Goal: Task Accomplishment & Management: Manage account settings

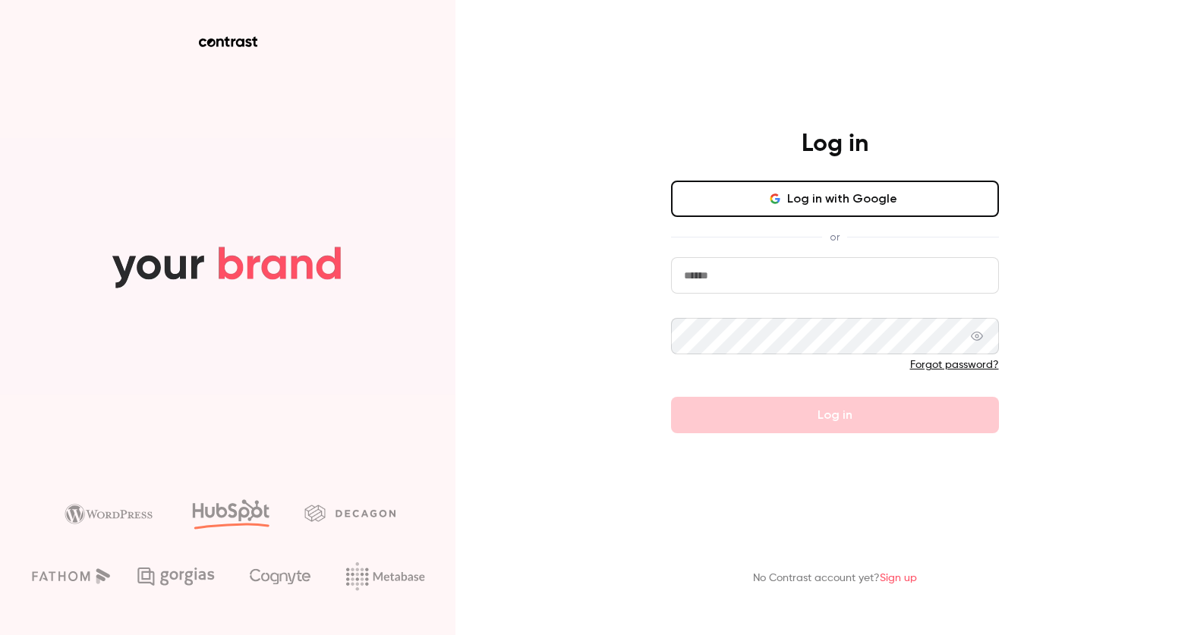
click at [923, 203] on button "Log in with Google" at bounding box center [835, 199] width 328 height 36
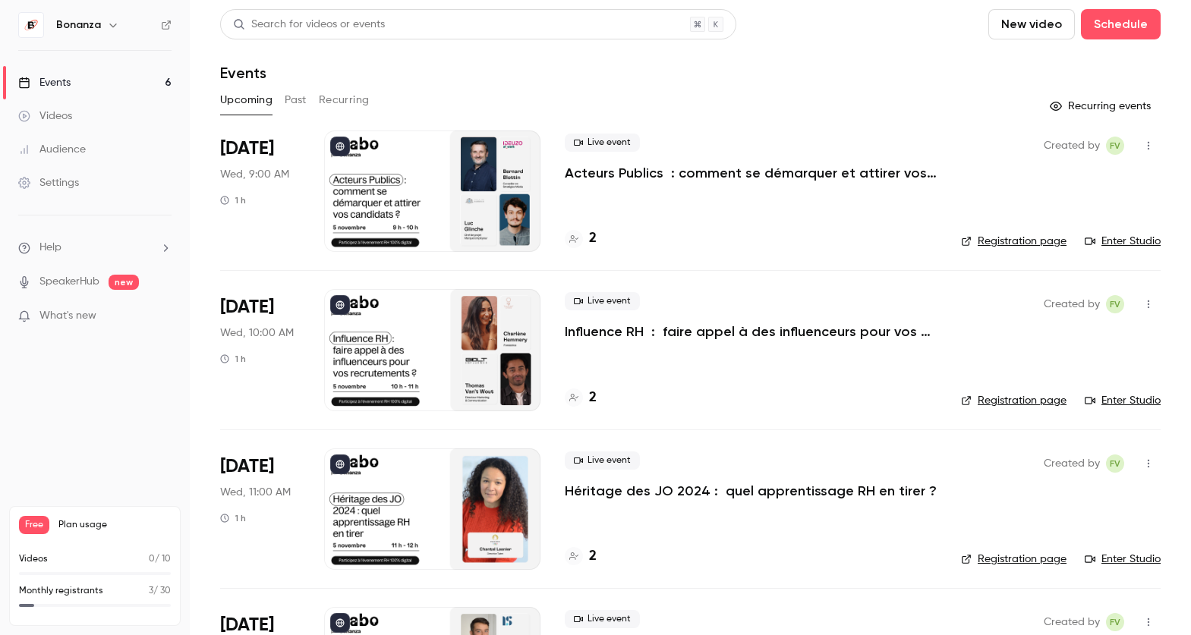
click at [392, 183] on div at bounding box center [432, 191] width 216 height 121
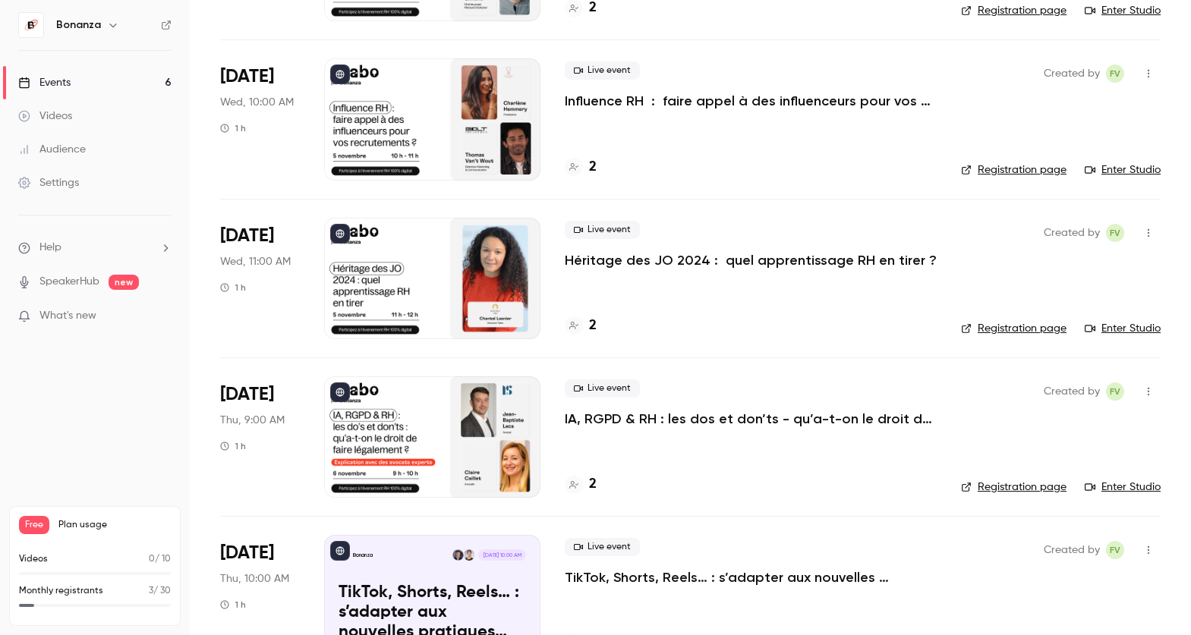
scroll to position [233, 0]
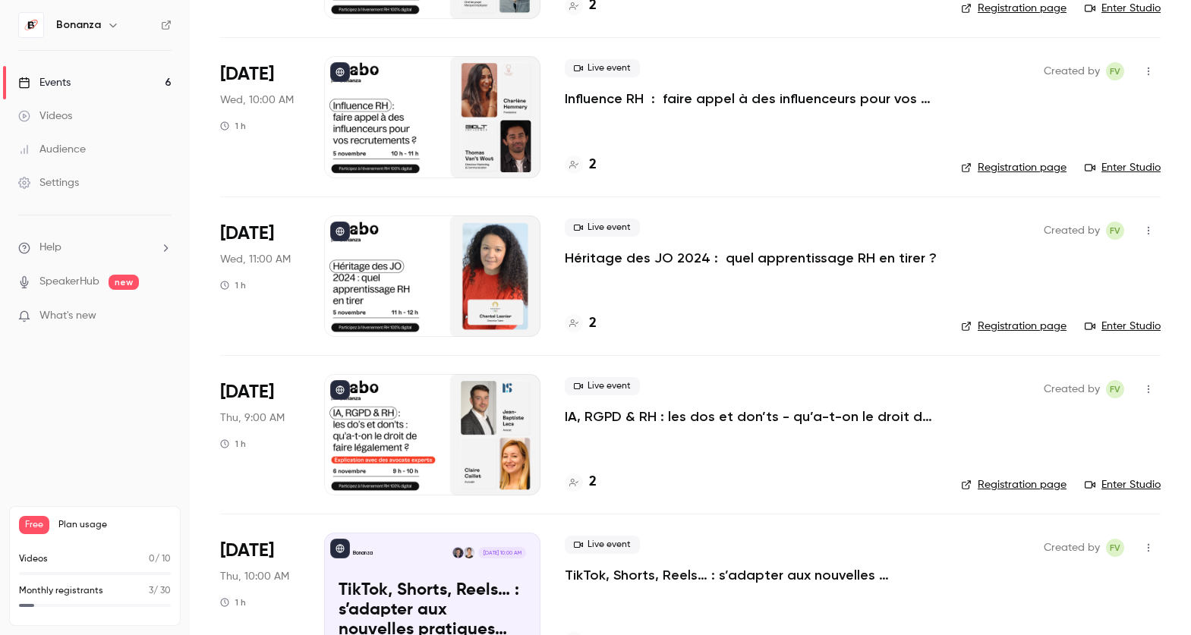
click at [427, 432] on div at bounding box center [432, 434] width 216 height 121
